Goal: Transaction & Acquisition: Obtain resource

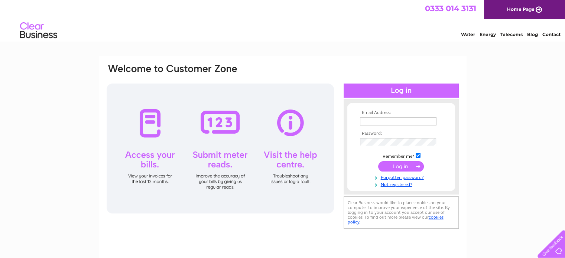
type input "office@ssw.org.uk"
click at [397, 165] on input "submit" at bounding box center [401, 166] width 46 height 10
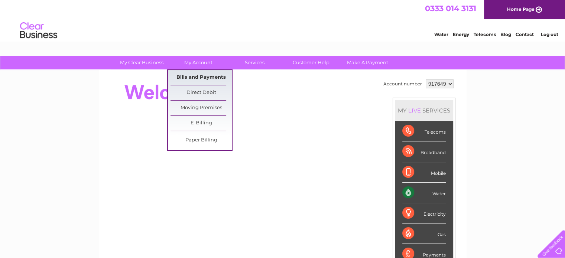
click at [190, 75] on link "Bills and Payments" at bounding box center [201, 77] width 61 height 15
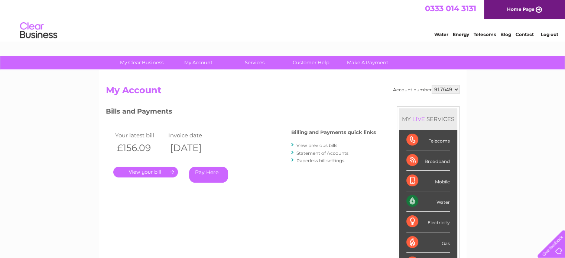
click at [320, 145] on link "View previous bills" at bounding box center [317, 146] width 41 height 6
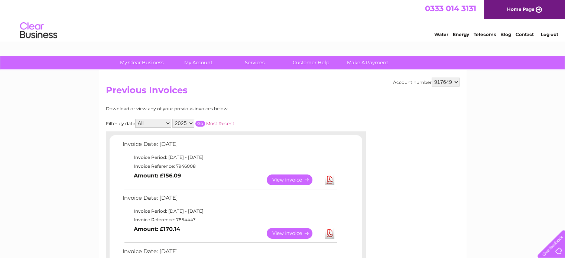
click at [284, 179] on link "View" at bounding box center [294, 180] width 55 height 11
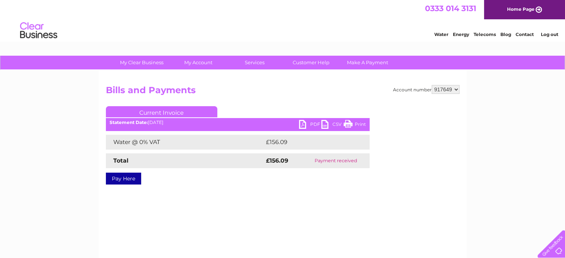
click at [312, 124] on link "PDF" at bounding box center [310, 125] width 22 height 11
click at [456, 89] on select "917649 935304" at bounding box center [446, 89] width 28 height 9
select select "935304"
click at [432, 85] on select "917649 935304" at bounding box center [446, 89] width 28 height 9
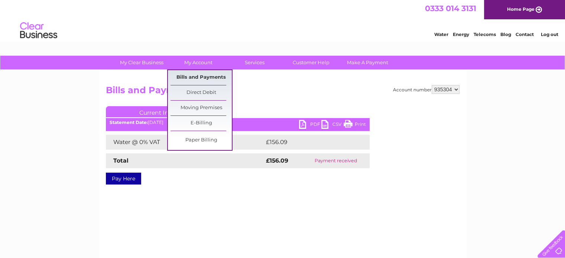
click at [197, 77] on link "Bills and Payments" at bounding box center [201, 77] width 61 height 15
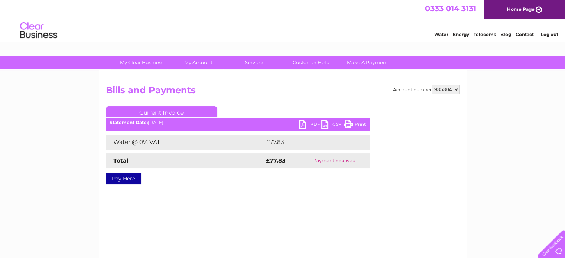
click at [311, 122] on link "PDF" at bounding box center [310, 125] width 22 height 11
click at [303, 125] on link "PDF" at bounding box center [310, 125] width 22 height 11
drag, startPoint x: 372, startPoint y: 217, endPoint x: 385, endPoint y: 196, distance: 25.4
click at [373, 214] on div "Account number 917649 935304 Bills and Payments Current Invoice PDF CSV Print" at bounding box center [283, 174] width 368 height 208
click at [547, 33] on link "Log out" at bounding box center [549, 35] width 17 height 6
